Goal: Task Accomplishment & Management: Use online tool/utility

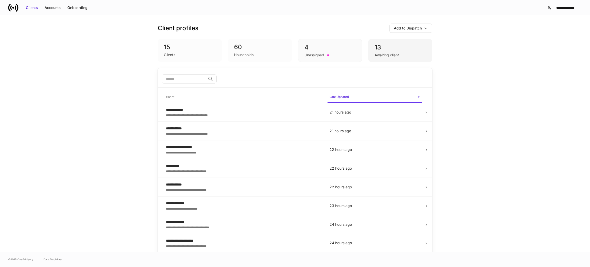
click at [394, 53] on div "Awaiting client" at bounding box center [400, 54] width 51 height 6
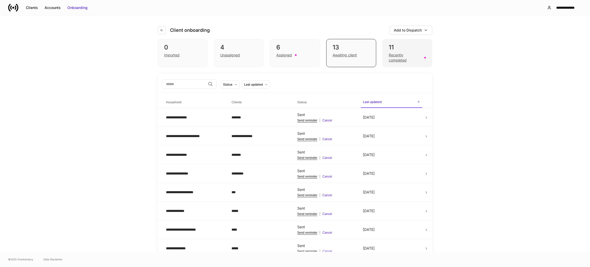
click at [401, 62] on div "Recently completed" at bounding box center [405, 57] width 33 height 10
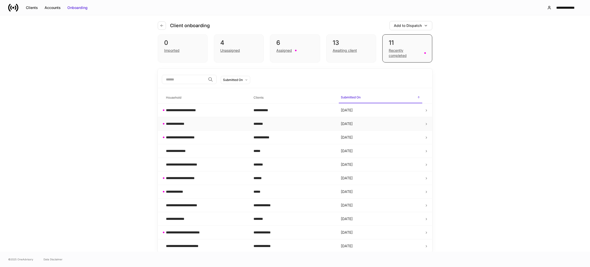
scroll to position [6, 0]
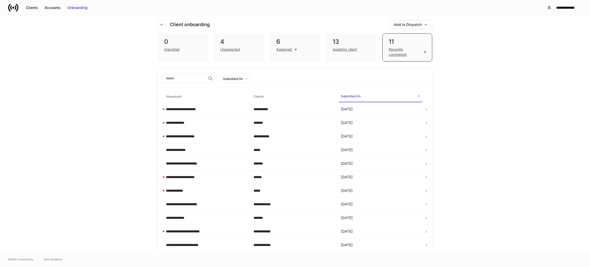
click at [11, 9] on icon at bounding box center [11, 7] width 2 height 4
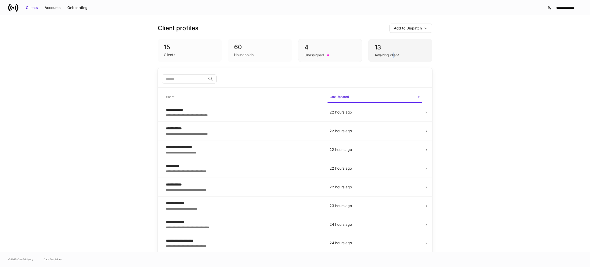
click at [390, 53] on div "Awaiting client" at bounding box center [387, 54] width 24 height 5
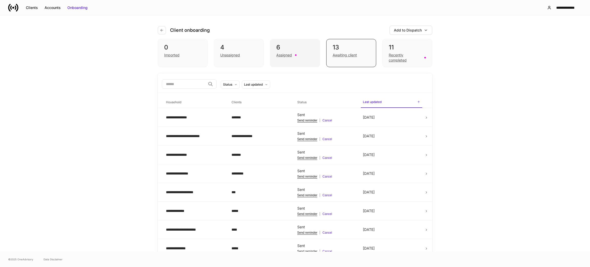
click at [297, 53] on div "Assigned" at bounding box center [294, 54] width 37 height 6
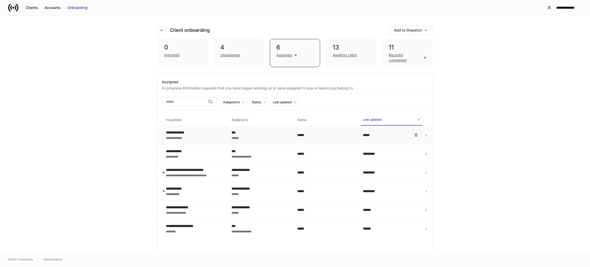
click at [193, 136] on div "**********" at bounding box center [179, 137] width 27 height 5
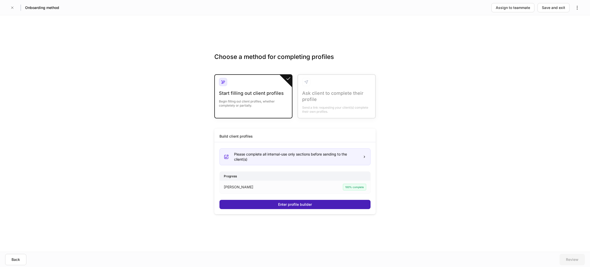
click at [272, 201] on button "Enter profile builder" at bounding box center [294, 204] width 151 height 9
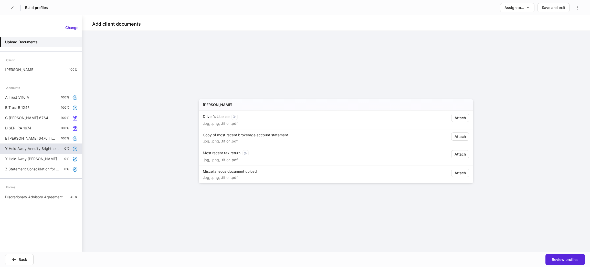
click at [42, 147] on p "Y Held Away Annuity Brighthouse" at bounding box center [32, 148] width 55 height 5
